Goal: Information Seeking & Learning: Check status

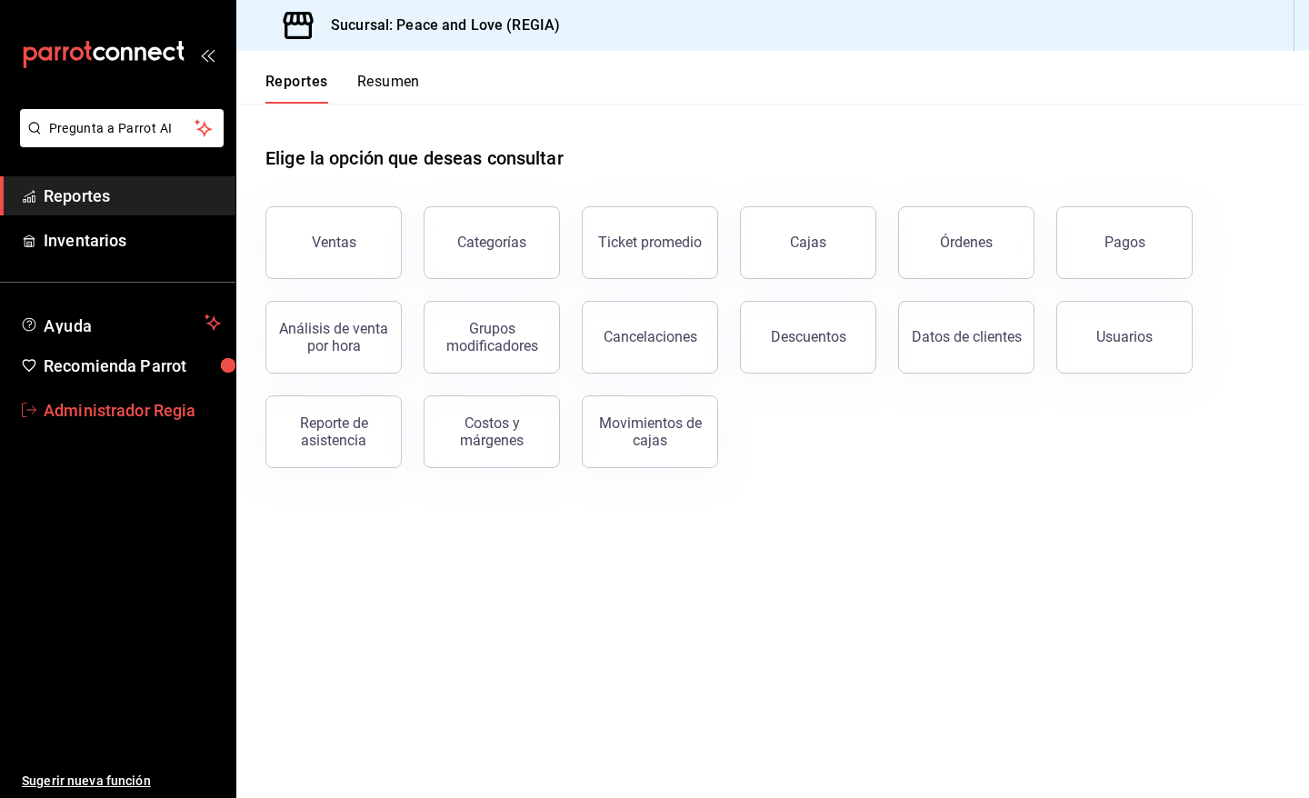
click at [29, 419] on span "mailbox folders" at bounding box center [29, 410] width 15 height 22
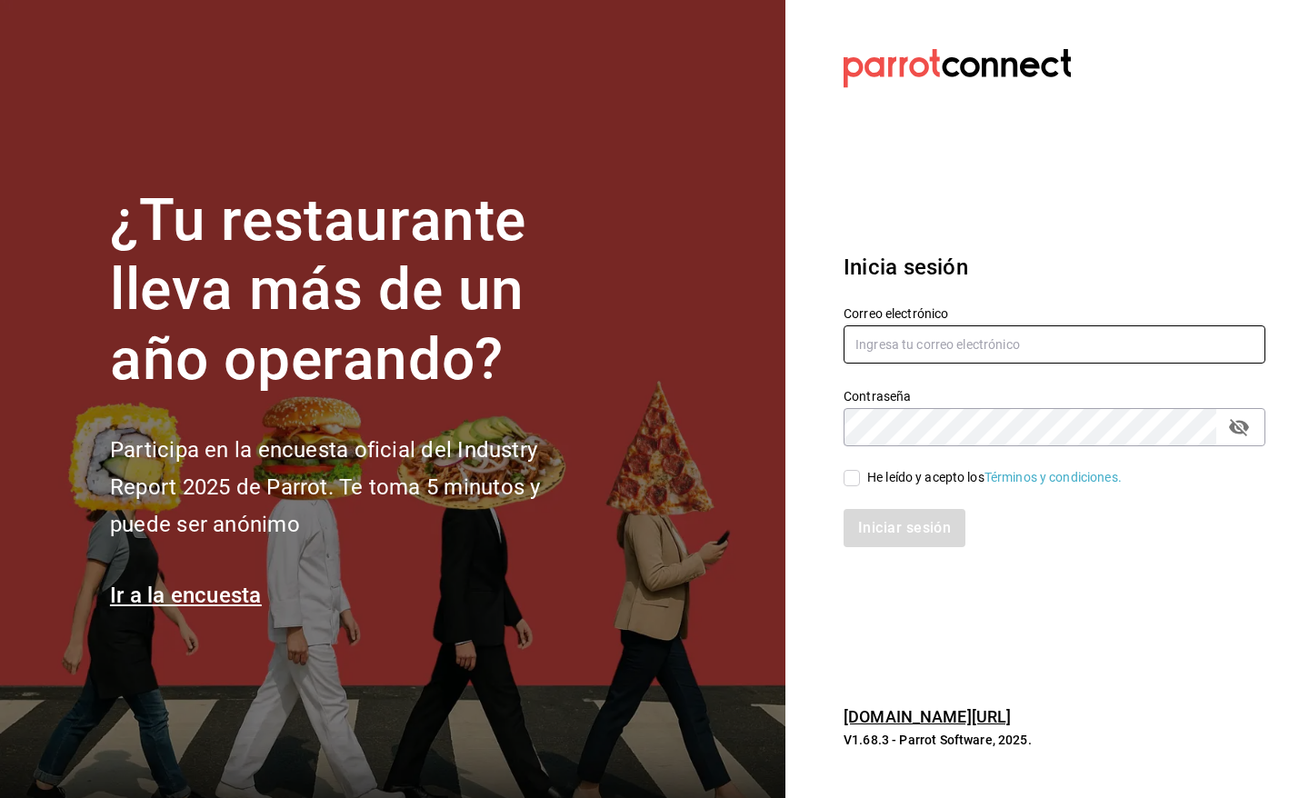
type input "pr@peace.com"
click at [933, 474] on div "He leído y acepto los Términos y condiciones." at bounding box center [994, 477] width 254 height 19
click at [860, 474] on input "He leído y acepto los Términos y condiciones." at bounding box center [851, 478] width 16 height 16
checkbox input "true"
click at [925, 527] on button "Iniciar sesión" at bounding box center [905, 528] width 124 height 38
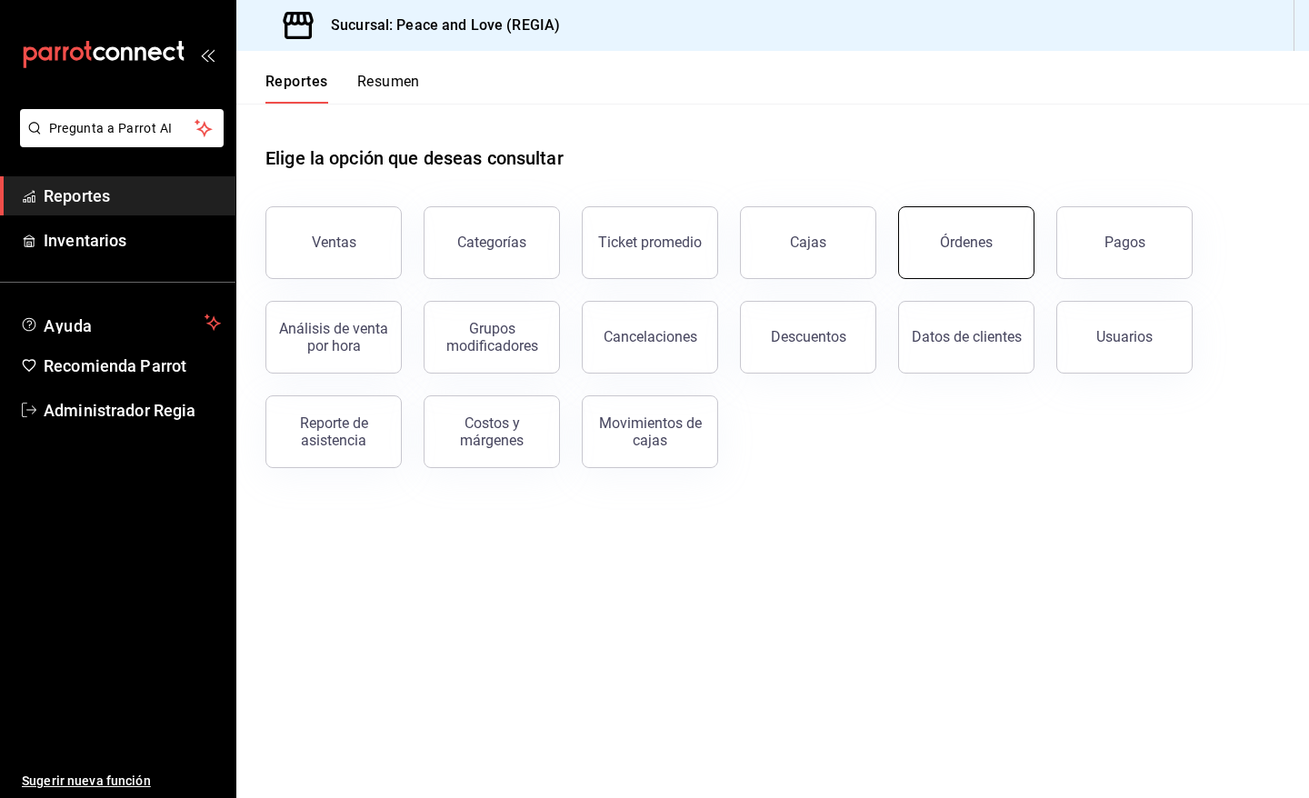
click at [978, 236] on div "Órdenes" at bounding box center [966, 242] width 53 height 17
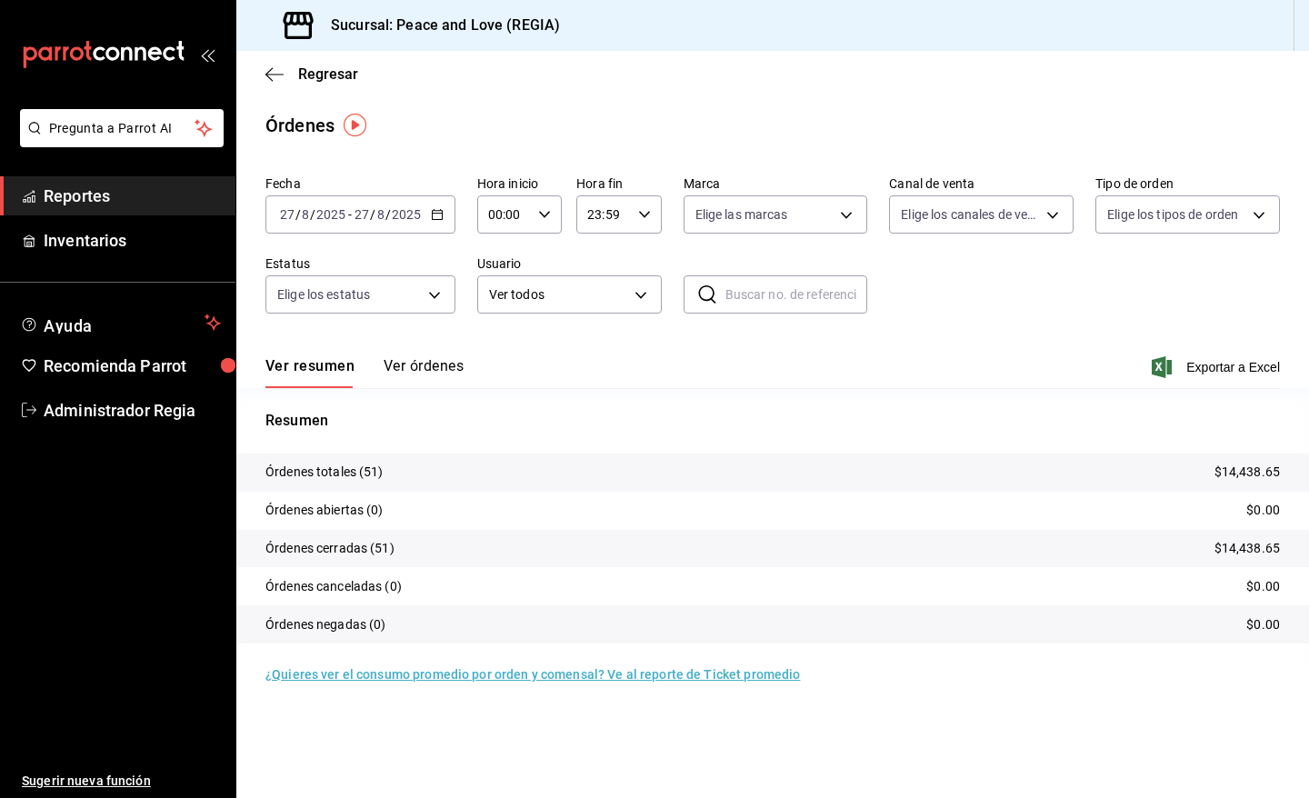
click at [1221, 375] on span "Exportar a Excel" at bounding box center [1217, 367] width 125 height 22
click at [963, 228] on body "Pregunta a Parrot AI Reportes Inventarios Ayuda Recomienda Parrot Administrador…" at bounding box center [654, 399] width 1309 height 798
click at [951, 393] on span "Uber Eats" at bounding box center [1002, 386] width 126 height 19
type input "UBER_EATS"
checkbox input "true"
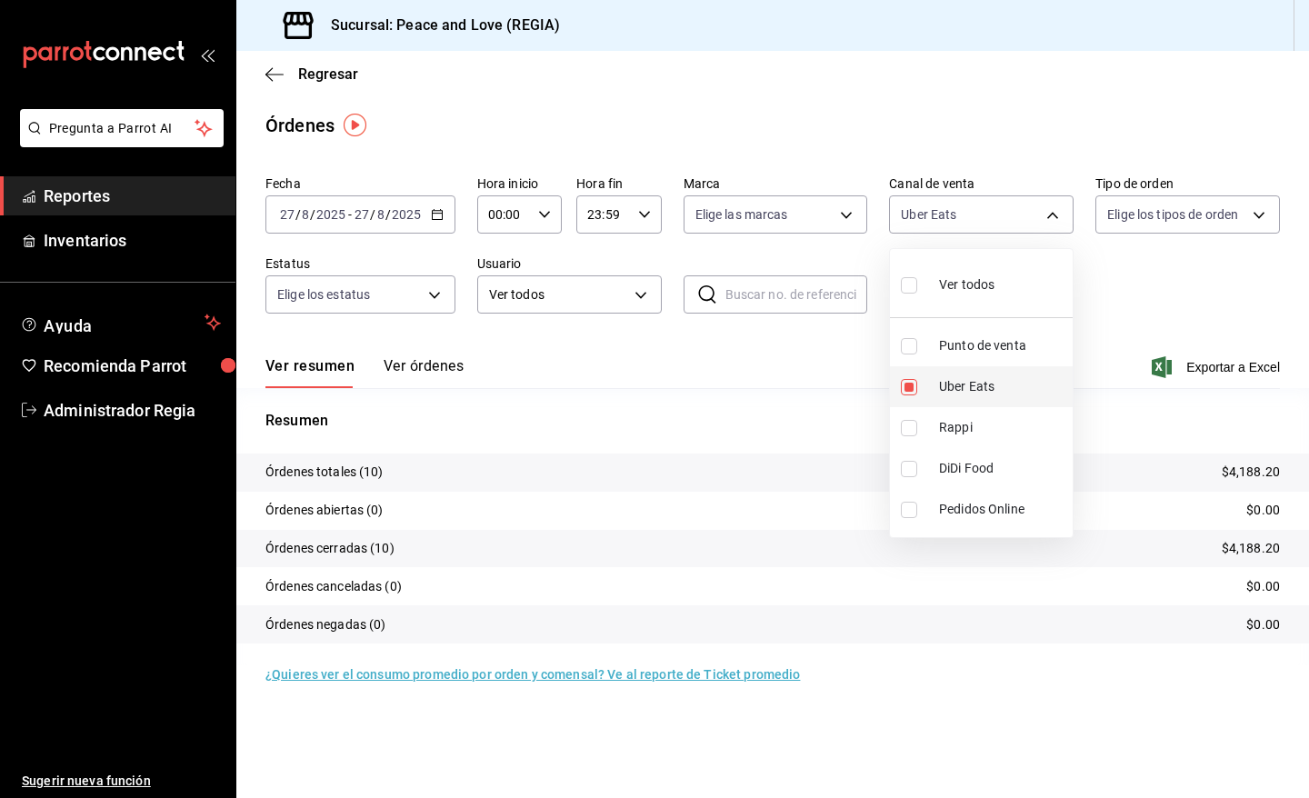
click at [951, 393] on span "Uber Eats" at bounding box center [1002, 386] width 126 height 19
checkbox input "false"
click at [850, 371] on div at bounding box center [654, 399] width 1309 height 798
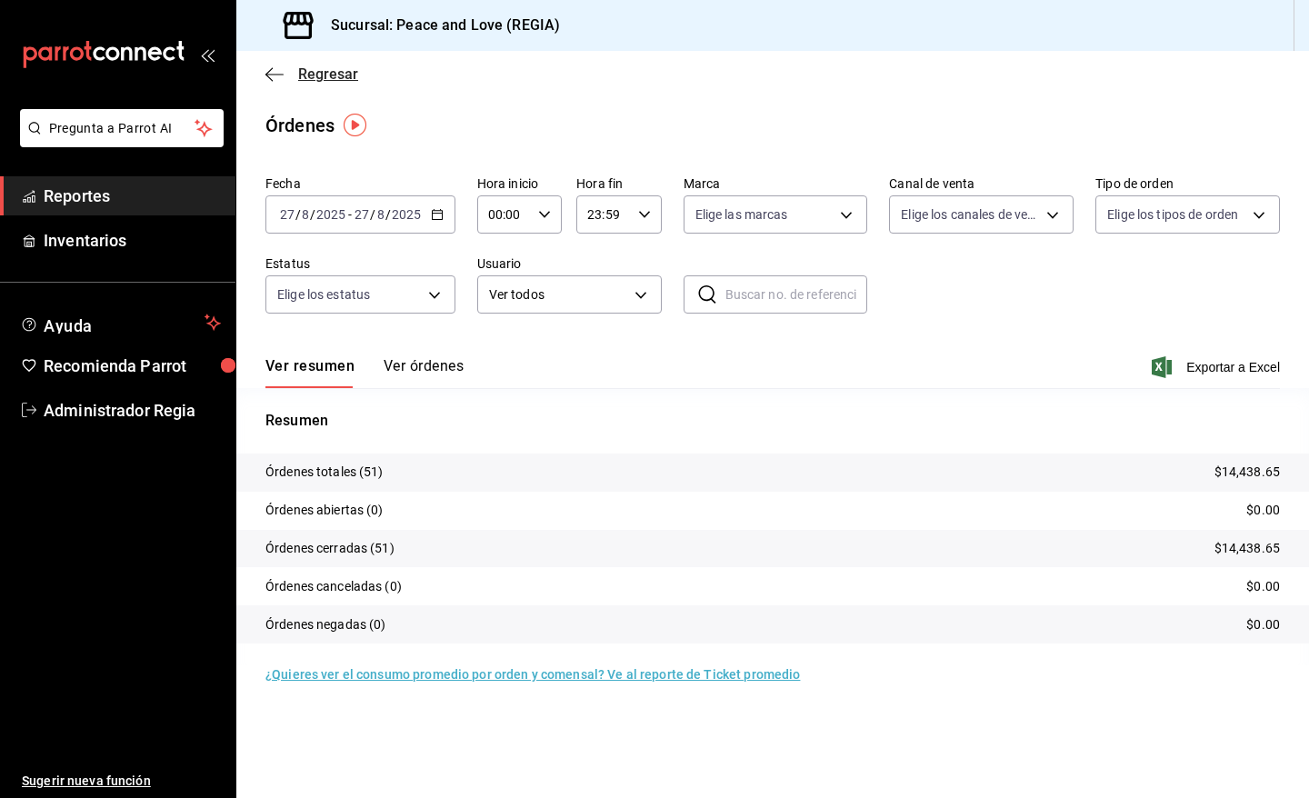
click at [324, 77] on span "Regresar" at bounding box center [328, 73] width 60 height 17
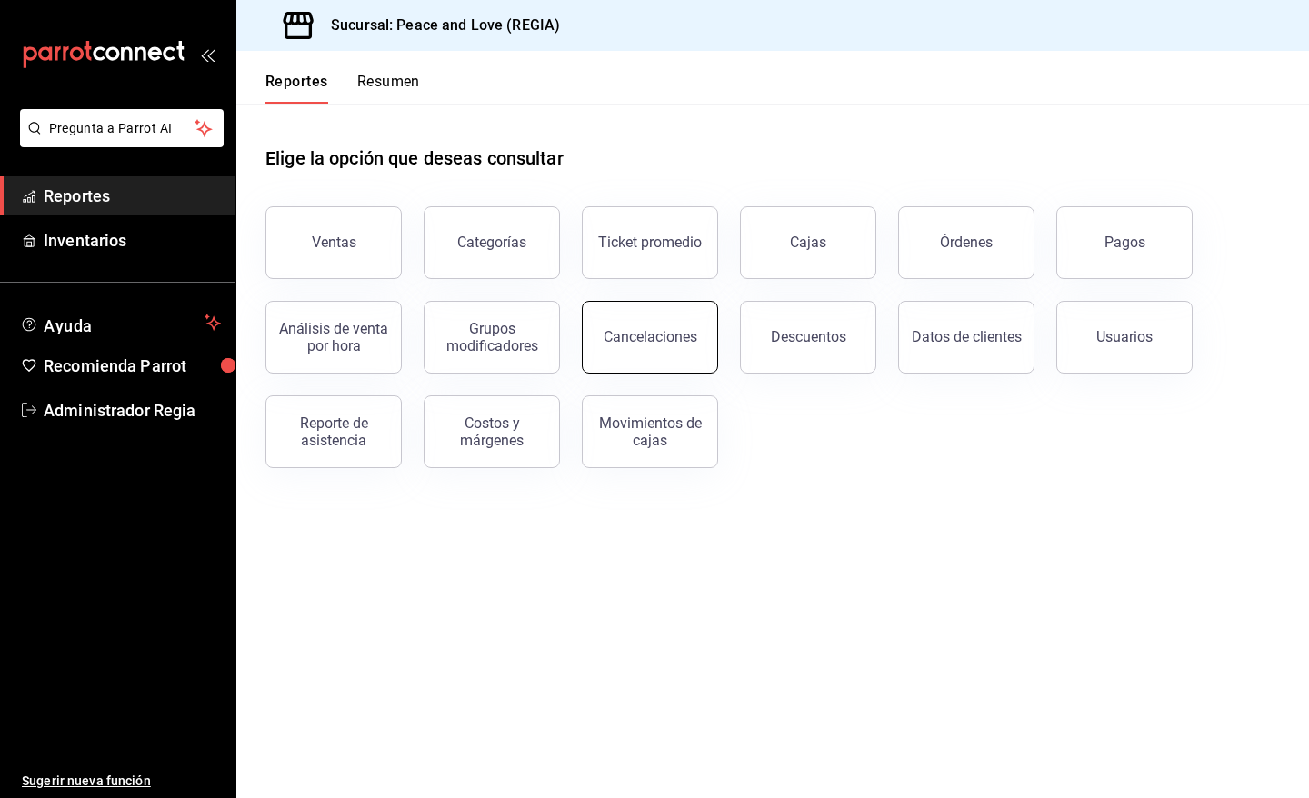
click at [666, 364] on button "Cancelaciones" at bounding box center [650, 337] width 136 height 73
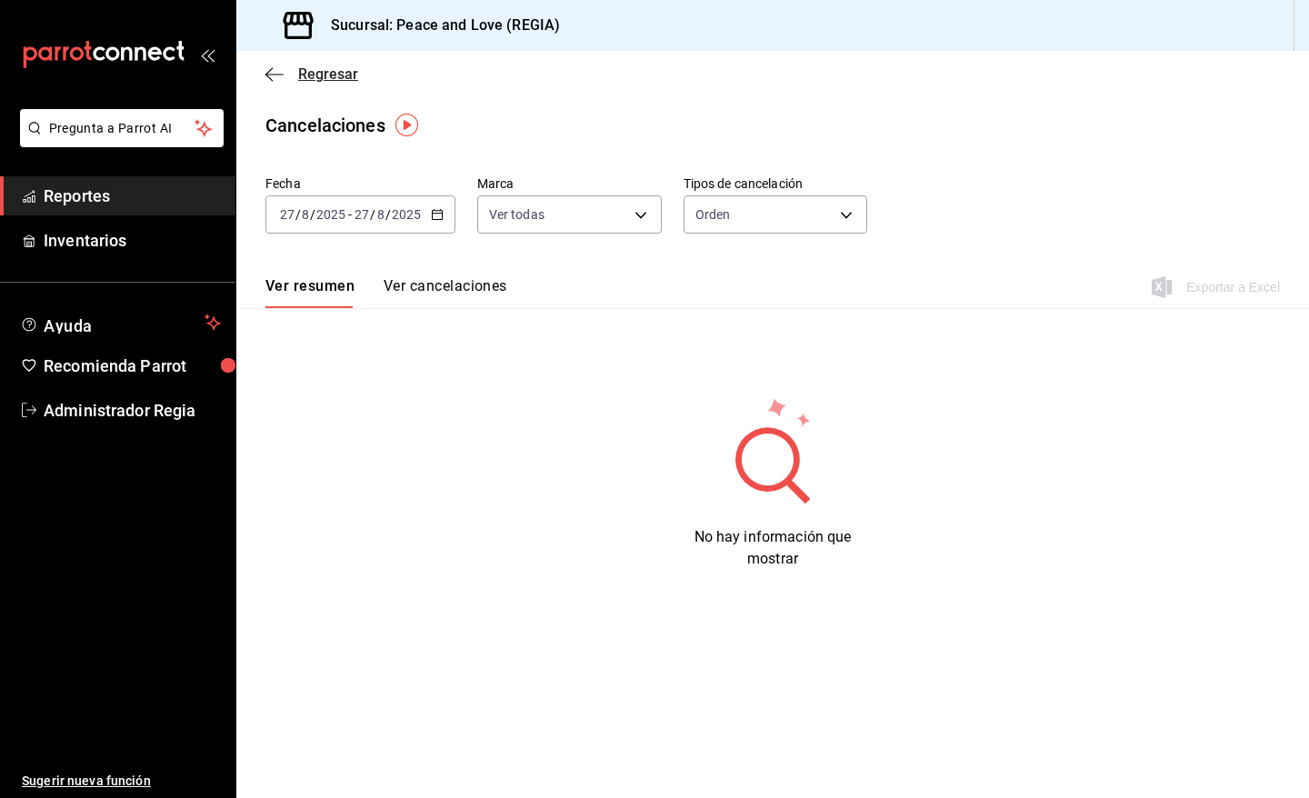
drag, startPoint x: 327, startPoint y: 93, endPoint x: 329, endPoint y: 78, distance: 14.7
click at [327, 83] on div "Regresar" at bounding box center [772, 74] width 1073 height 46
click at [329, 75] on span "Regresar" at bounding box center [328, 73] width 60 height 17
